Goal: Task Accomplishment & Management: Use online tool/utility

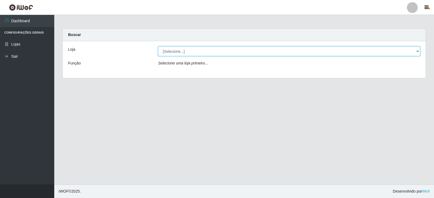
click at [418, 51] on select "[Selecione...] Queiroz Atacadão - Catolé do Rocha" at bounding box center [289, 52] width 262 height 10
select select "500"
click at [158, 47] on select "[Selecione...] Queiroz Atacadão - Catolé do Rocha" at bounding box center [289, 52] width 262 height 10
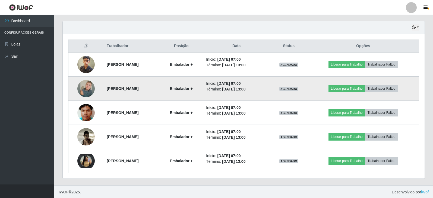
scroll to position [186, 0]
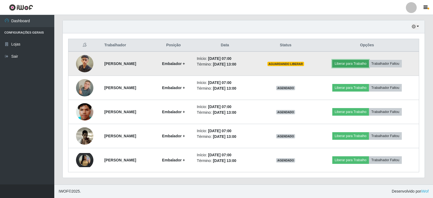
click at [354, 64] on button "Liberar para Trabalho" at bounding box center [350, 64] width 37 height 8
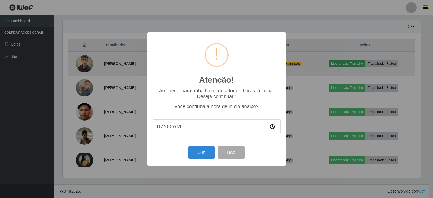
scroll to position [113, 359]
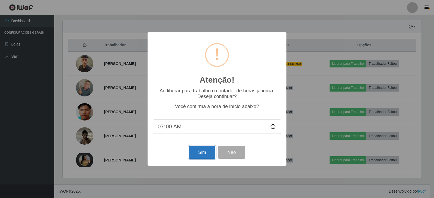
click at [202, 156] on button "Sim" at bounding box center [202, 152] width 26 height 13
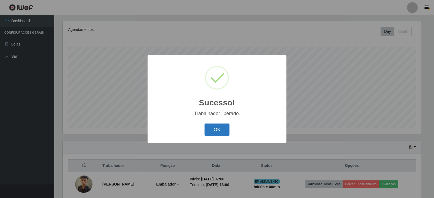
click at [213, 134] on button "OK" at bounding box center [217, 130] width 25 height 13
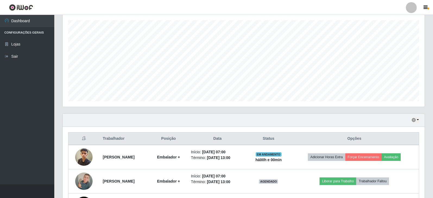
scroll to position [120, 0]
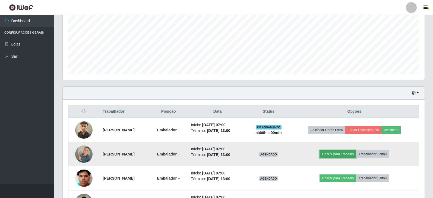
click at [346, 155] on button "Liberar para Trabalho" at bounding box center [338, 155] width 37 height 8
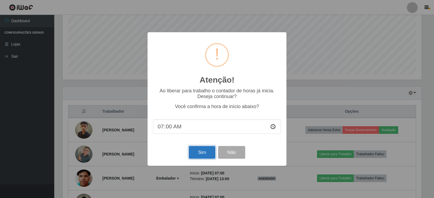
click at [207, 153] on button "Sim" at bounding box center [202, 152] width 26 height 13
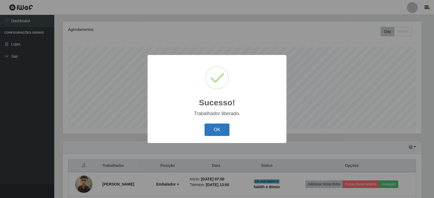
click at [217, 130] on button "OK" at bounding box center [217, 130] width 25 height 13
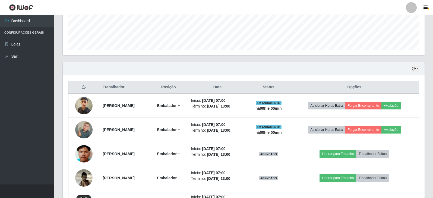
scroll to position [147, 0]
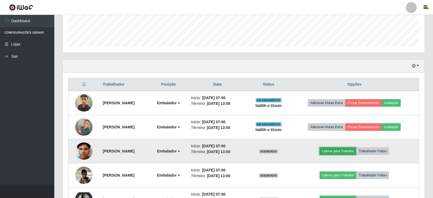
click at [356, 153] on button "Liberar para Trabalho" at bounding box center [338, 152] width 37 height 8
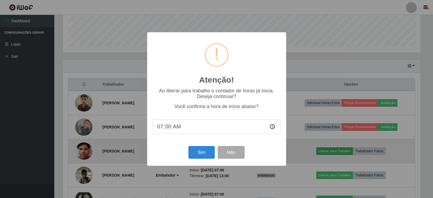
scroll to position [113, 359]
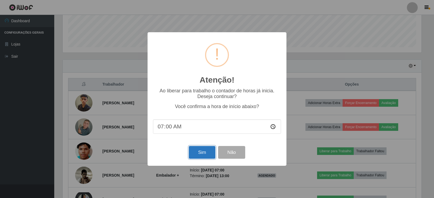
click at [204, 155] on button "Sim" at bounding box center [202, 152] width 26 height 13
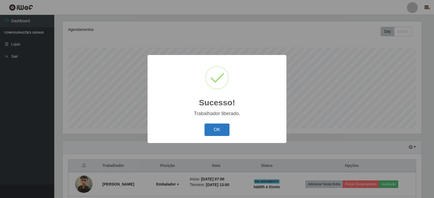
click at [223, 128] on button "OK" at bounding box center [217, 130] width 25 height 13
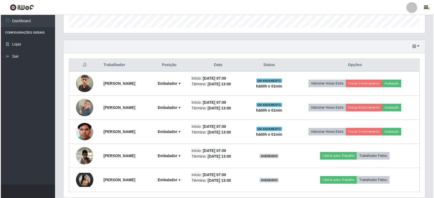
scroll to position [186, 0]
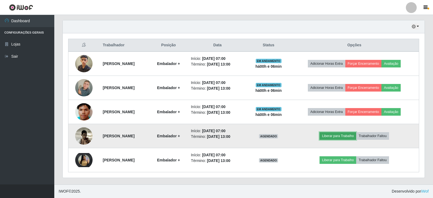
click at [338, 134] on button "Liberar para Trabalho" at bounding box center [338, 137] width 37 height 8
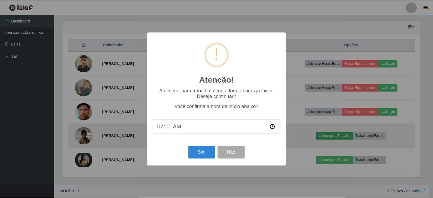
scroll to position [113, 359]
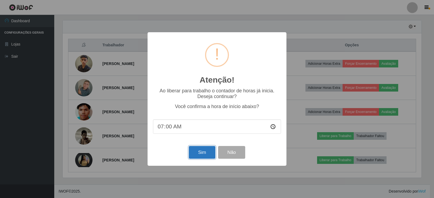
click at [206, 155] on button "Sim" at bounding box center [202, 152] width 26 height 13
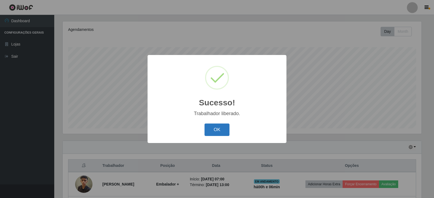
click at [217, 131] on button "OK" at bounding box center [217, 130] width 25 height 13
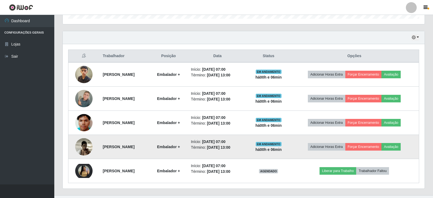
scroll to position [186, 0]
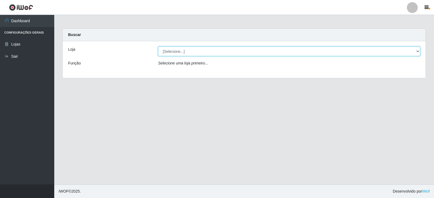
click at [417, 51] on select "[Selecione...] Queiroz Atacadão - Catolé do Rocha" at bounding box center [289, 52] width 262 height 10
select select "500"
click at [158, 47] on select "[Selecione...] Queiroz Atacadão - Catolé do Rocha" at bounding box center [289, 52] width 262 height 10
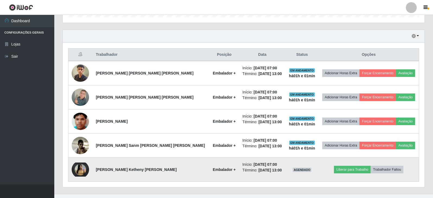
scroll to position [186, 0]
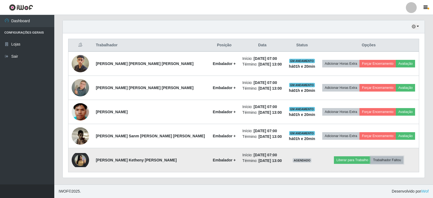
click at [383, 160] on button "Trabalhador Faltou" at bounding box center [387, 161] width 33 height 8
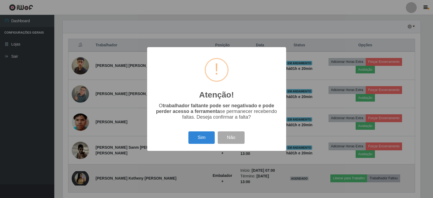
scroll to position [113, 359]
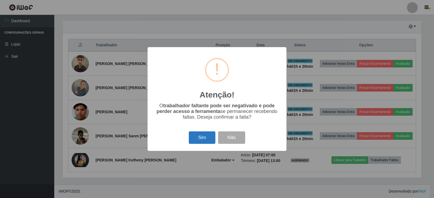
click at [201, 139] on button "Sim" at bounding box center [202, 138] width 26 height 13
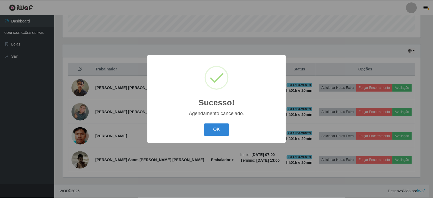
scroll to position [162, 0]
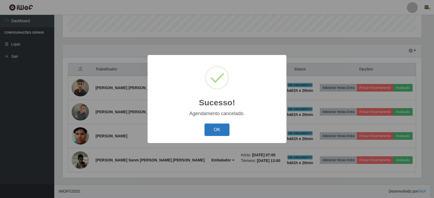
click at [221, 132] on button "OK" at bounding box center [217, 130] width 25 height 13
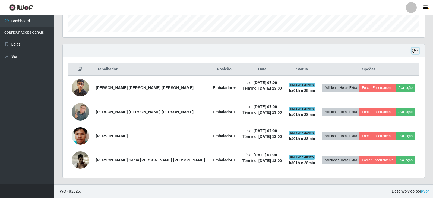
click at [417, 50] on button "button" at bounding box center [416, 51] width 8 height 6
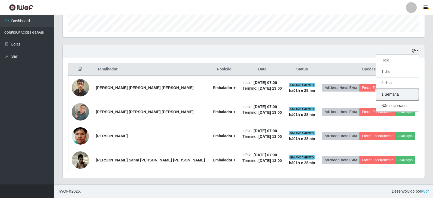
click at [391, 95] on button "1 Semana" at bounding box center [397, 94] width 43 height 11
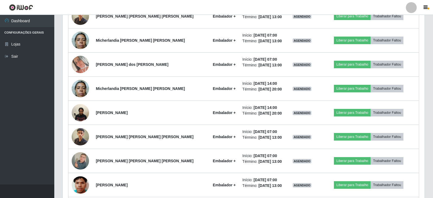
scroll to position [515, 0]
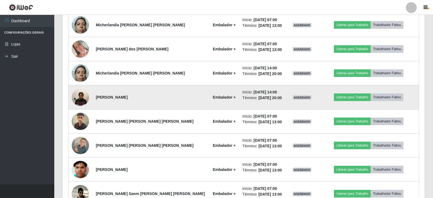
click at [82, 99] on img at bounding box center [80, 97] width 17 height 23
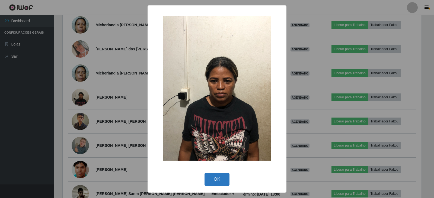
click at [227, 177] on button "OK" at bounding box center [217, 180] width 25 height 13
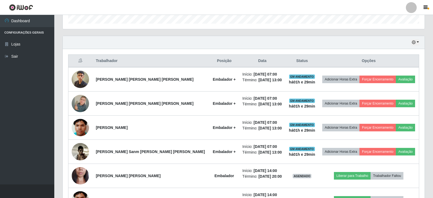
scroll to position [169, 0]
